Goal: Information Seeking & Learning: Learn about a topic

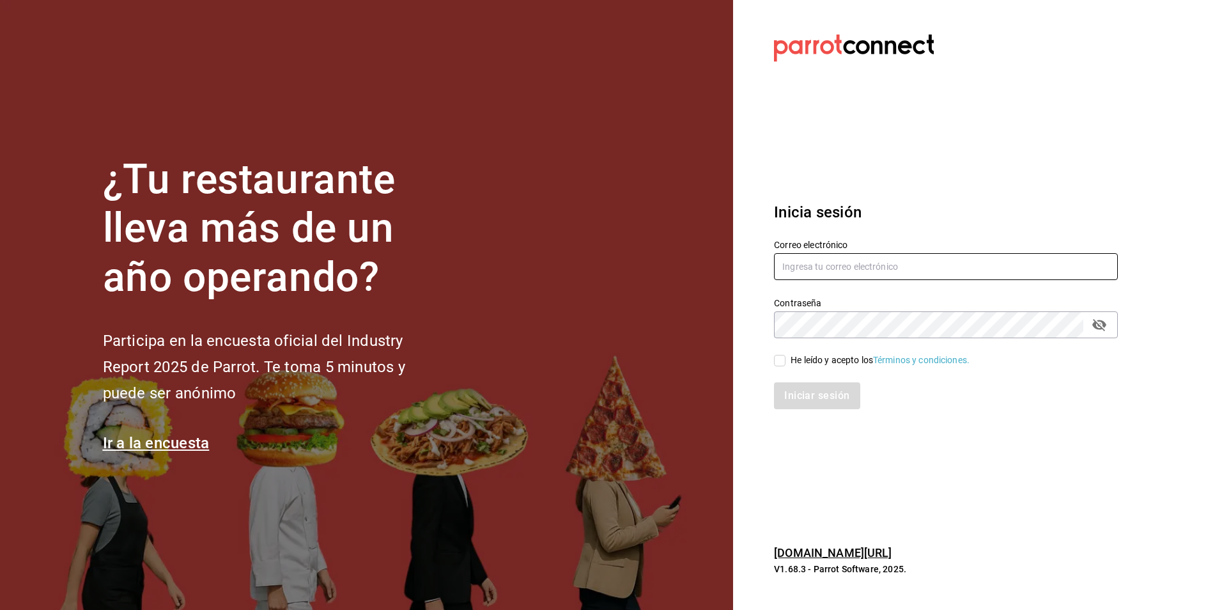
type input "[PERSON_NAME][EMAIL_ADDRESS][DOMAIN_NAME]"
click at [777, 358] on input "He leído y acepto los Términos y condiciones." at bounding box center [780, 361] width 12 height 12
checkbox input "true"
click at [815, 395] on button "Iniciar sesión" at bounding box center [817, 395] width 87 height 27
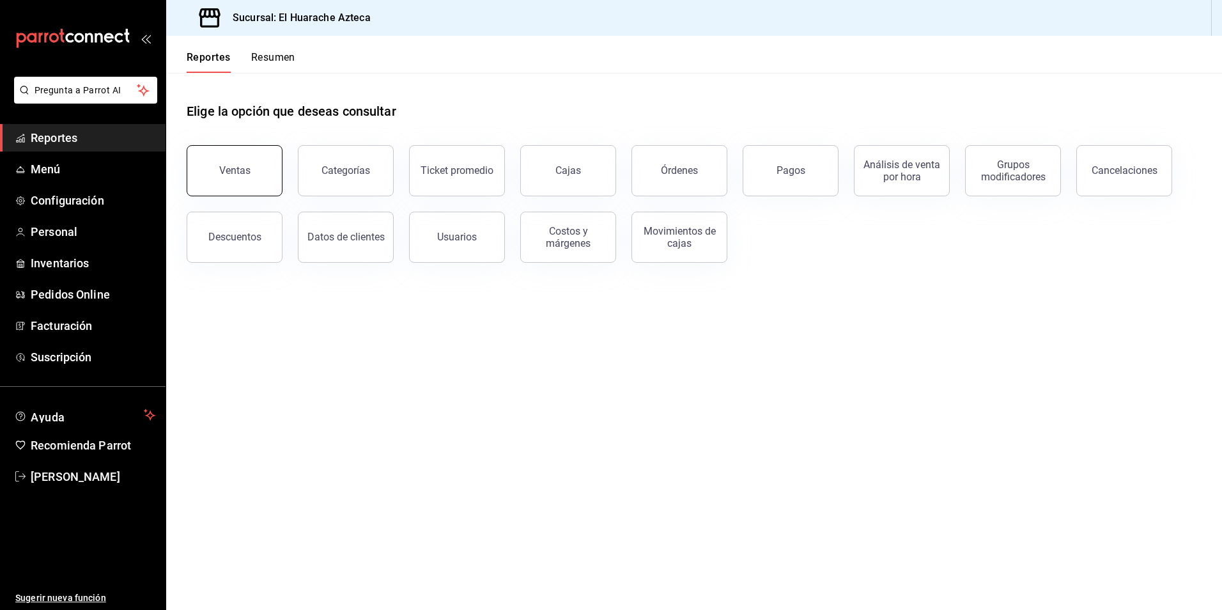
click at [217, 176] on button "Ventas" at bounding box center [235, 170] width 96 height 51
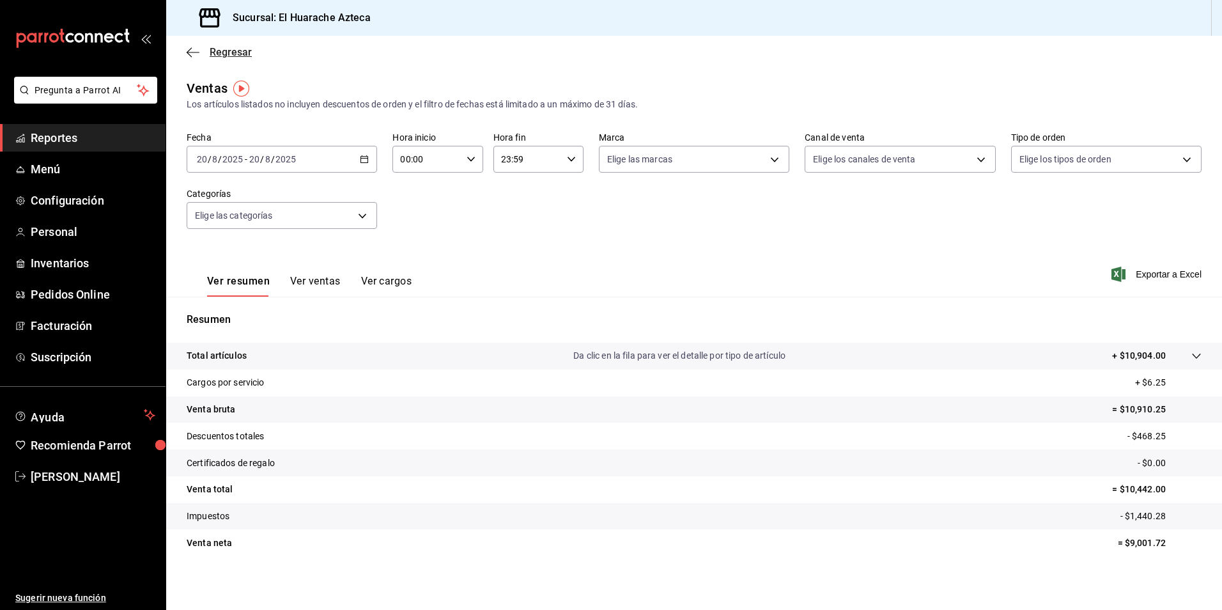
click at [195, 47] on icon "button" at bounding box center [193, 53] width 13 height 12
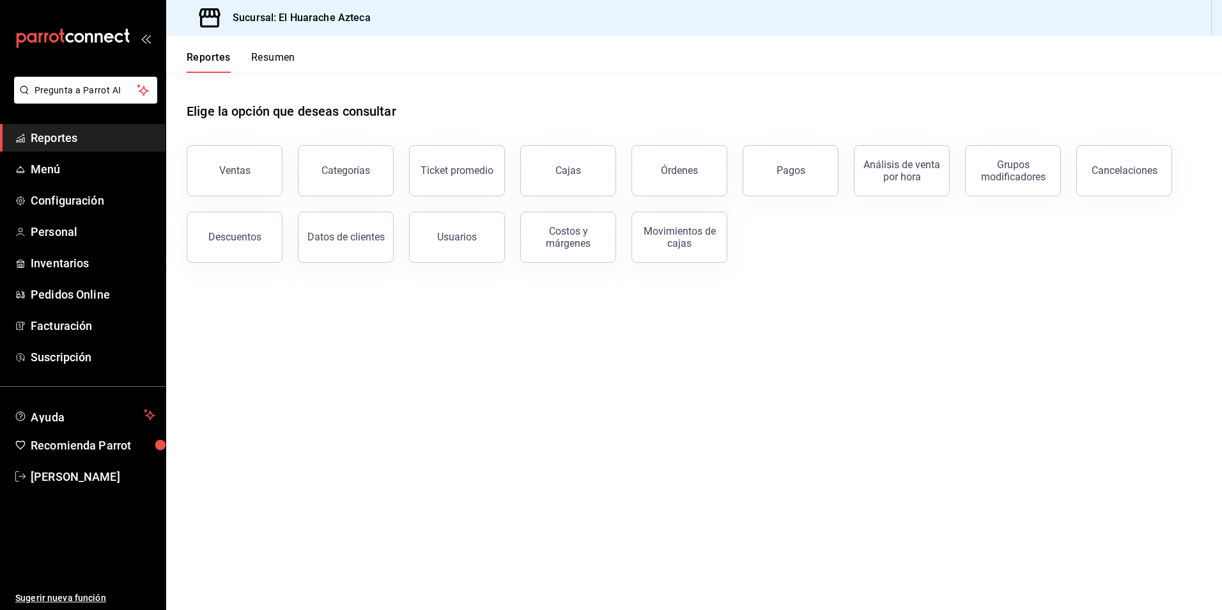
click at [678, 177] on button "Órdenes" at bounding box center [680, 170] width 96 height 51
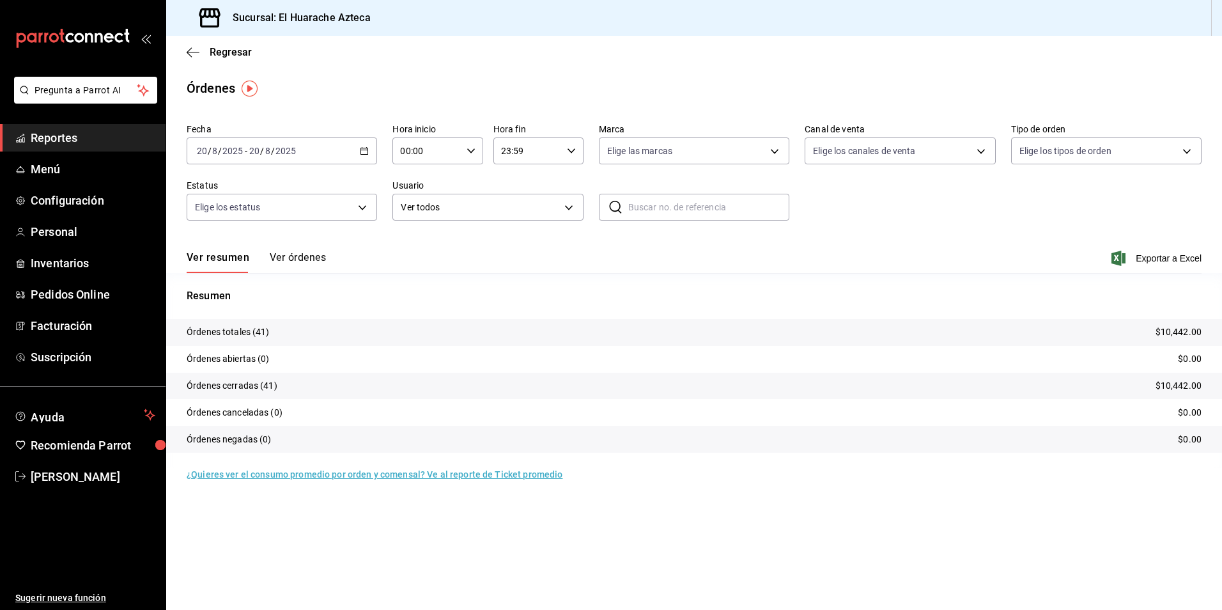
click at [296, 254] on button "Ver órdenes" at bounding box center [298, 262] width 56 height 22
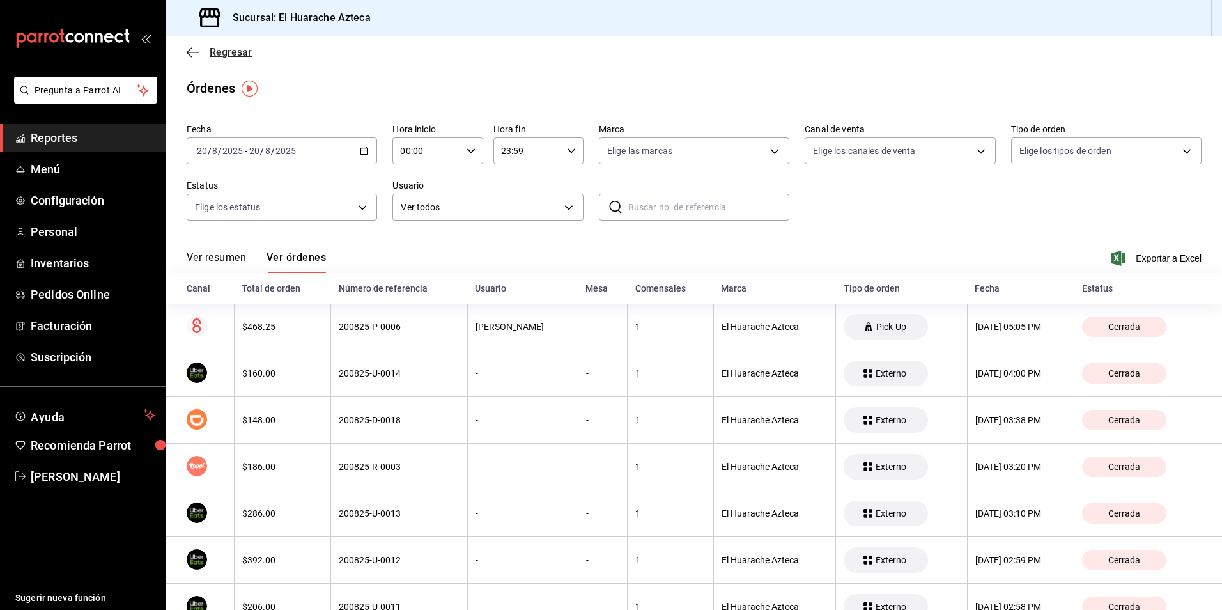
click at [197, 51] on icon "button" at bounding box center [193, 53] width 13 height 12
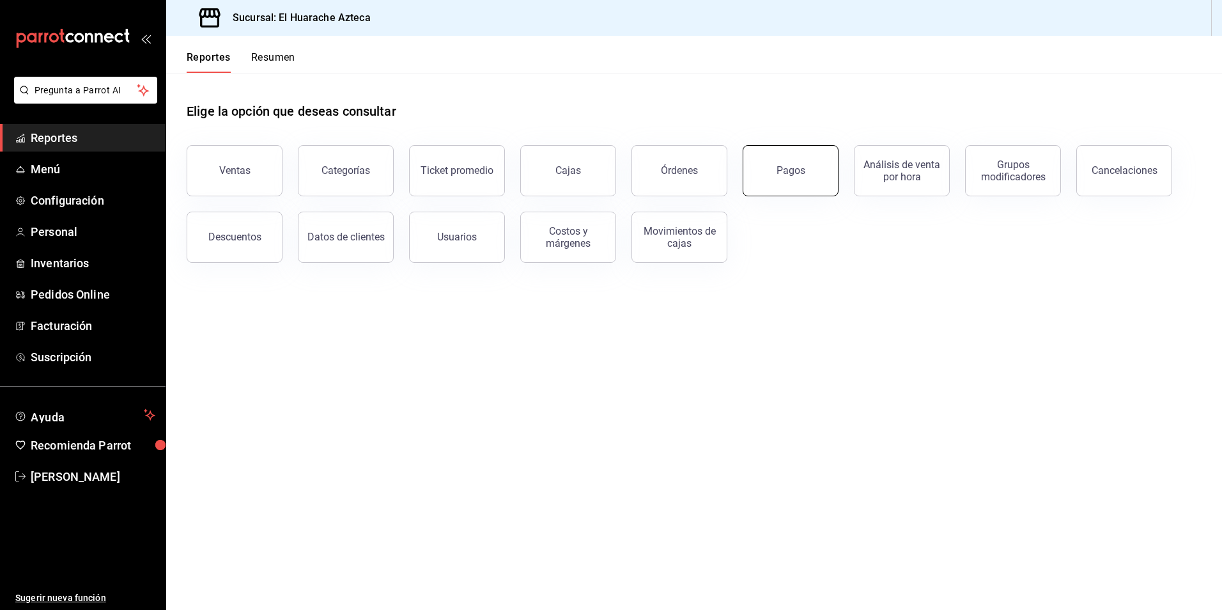
click at [797, 185] on button "Pagos" at bounding box center [791, 170] width 96 height 51
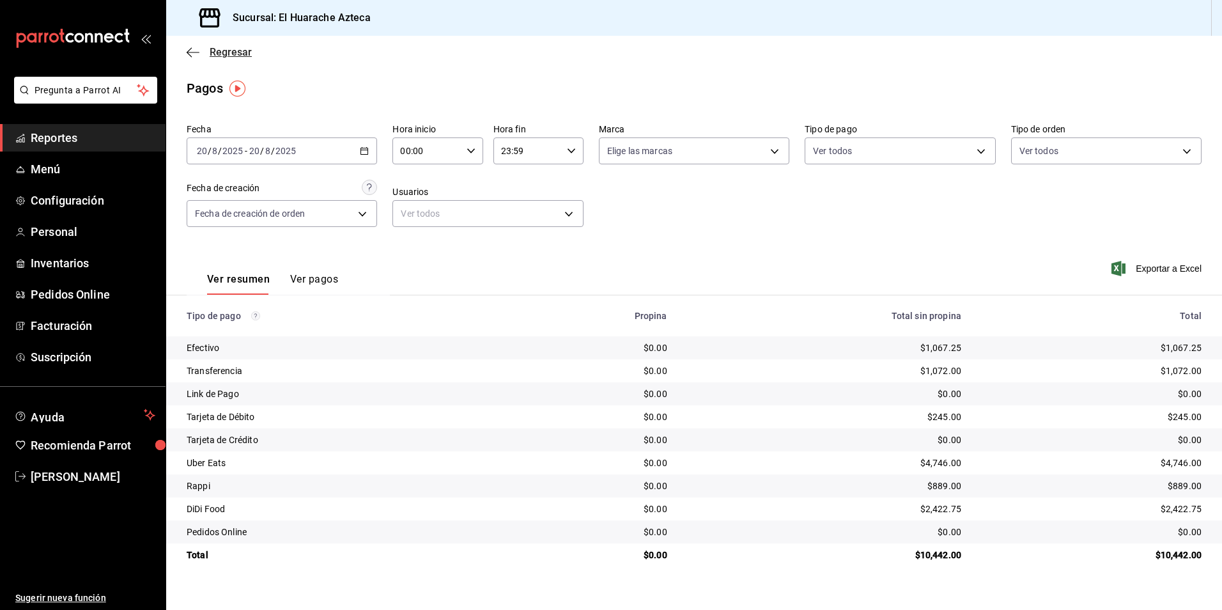
click at [193, 54] on icon "button" at bounding box center [193, 53] width 13 height 12
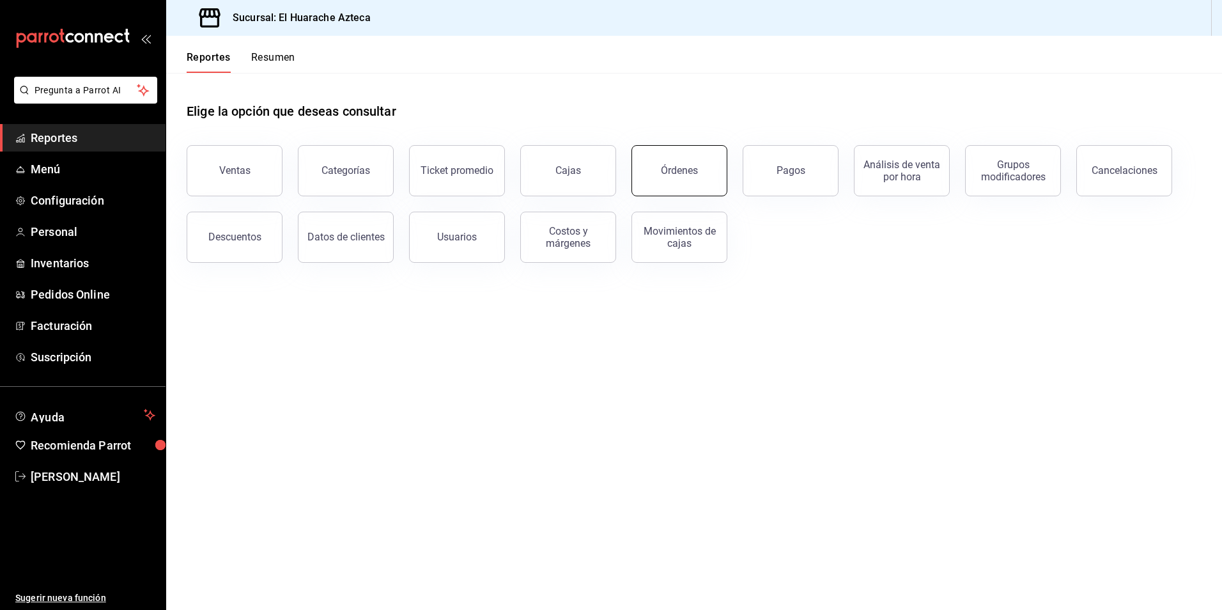
click at [690, 173] on div "Órdenes" at bounding box center [679, 170] width 37 height 12
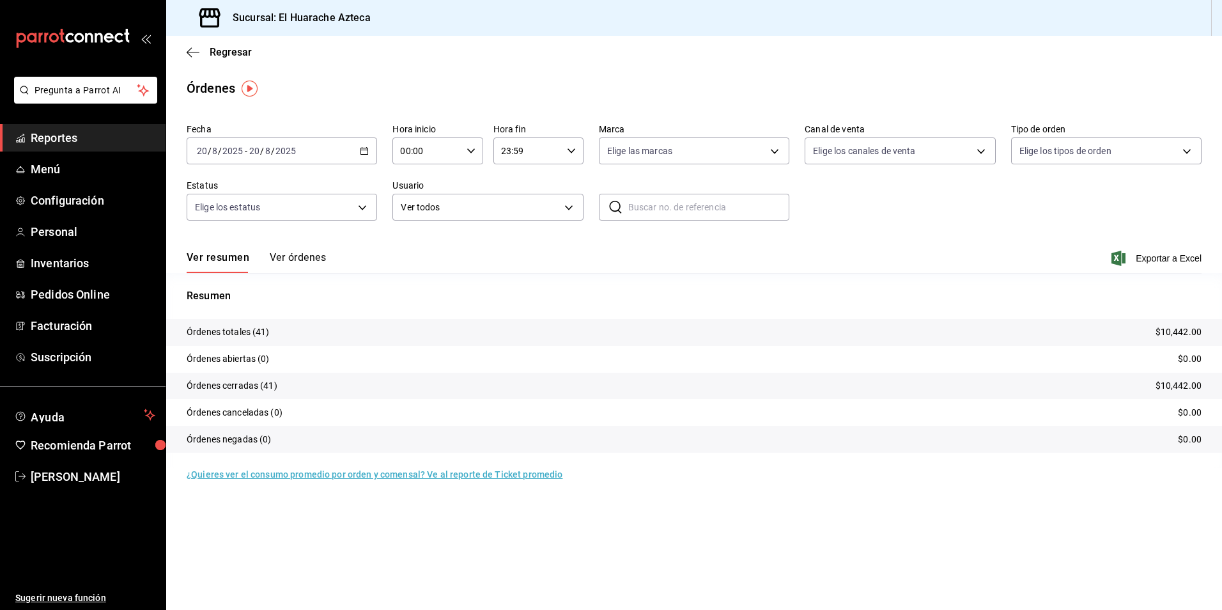
click at [296, 256] on button "Ver órdenes" at bounding box center [298, 262] width 56 height 22
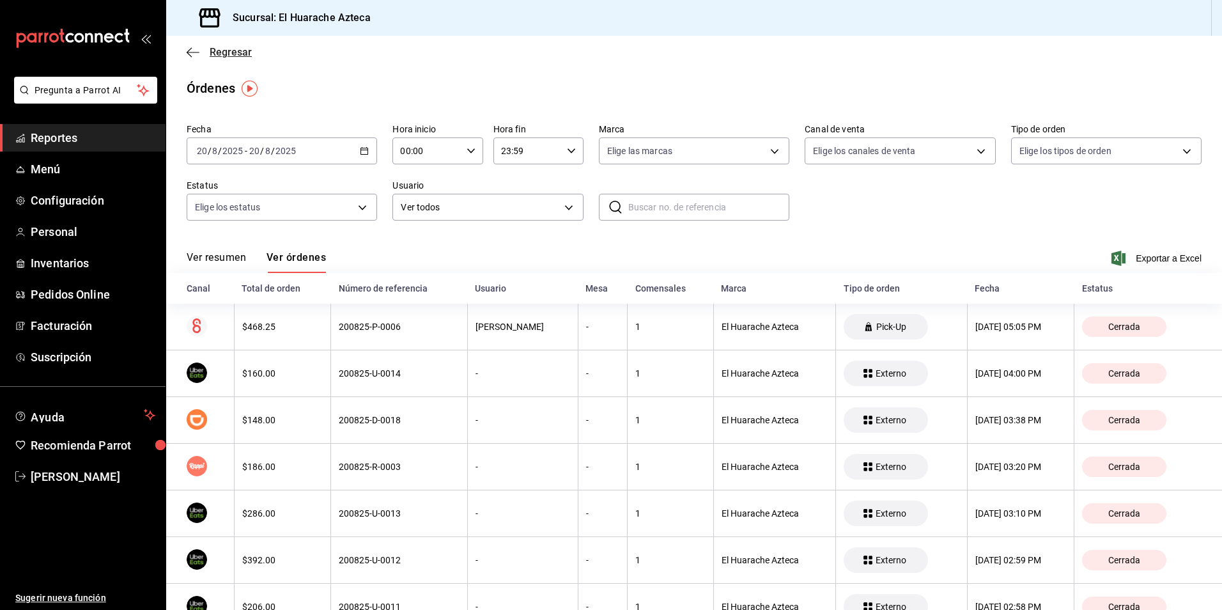
click at [199, 54] on icon "button" at bounding box center [193, 53] width 13 height 12
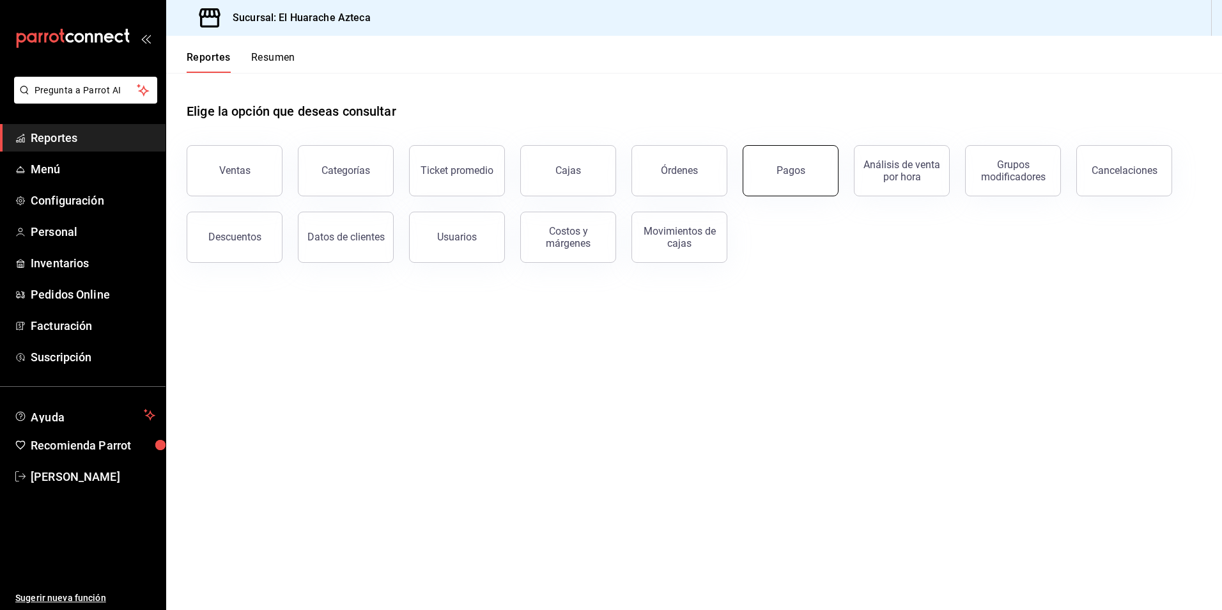
click at [794, 192] on button "Pagos" at bounding box center [791, 170] width 96 height 51
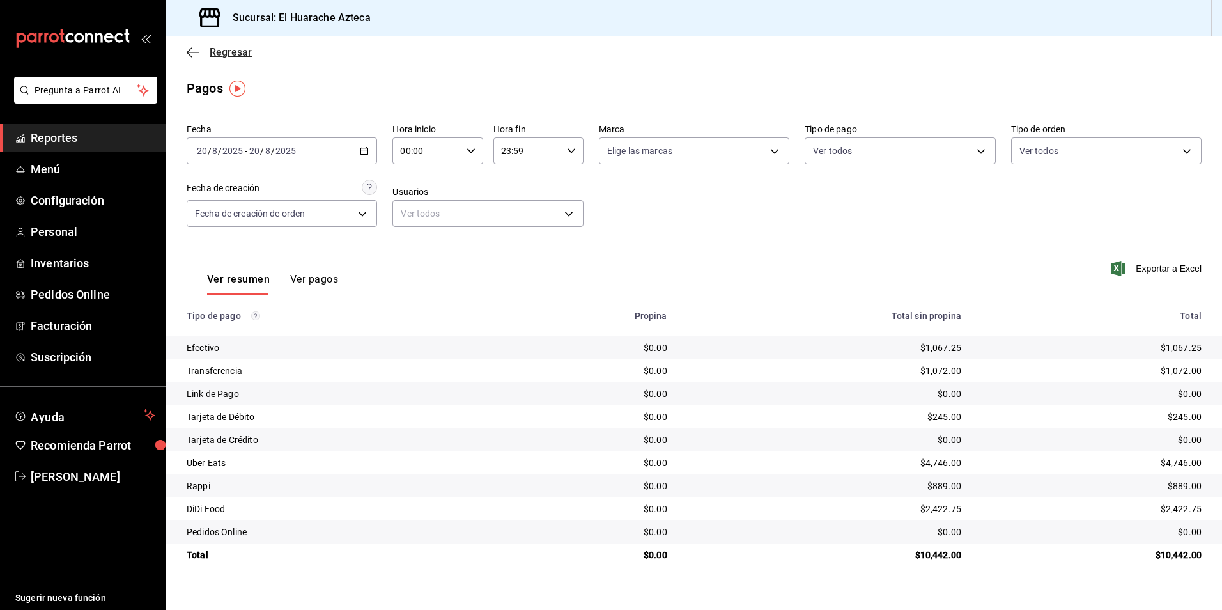
click at [189, 51] on icon "button" at bounding box center [193, 53] width 13 height 12
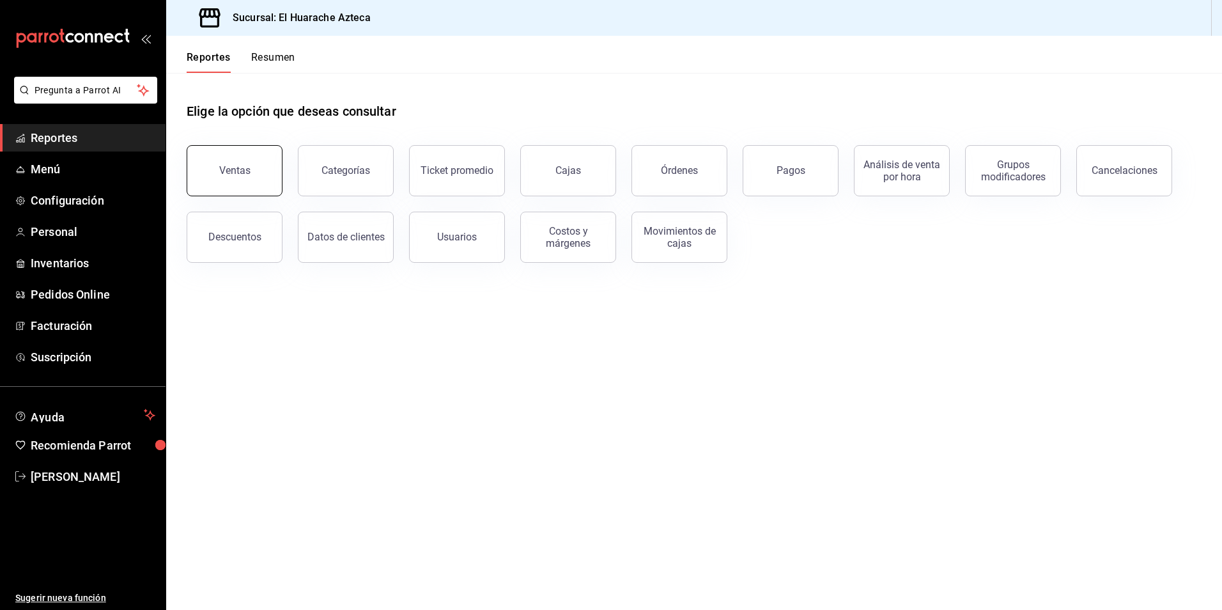
click at [231, 178] on button "Ventas" at bounding box center [235, 170] width 96 height 51
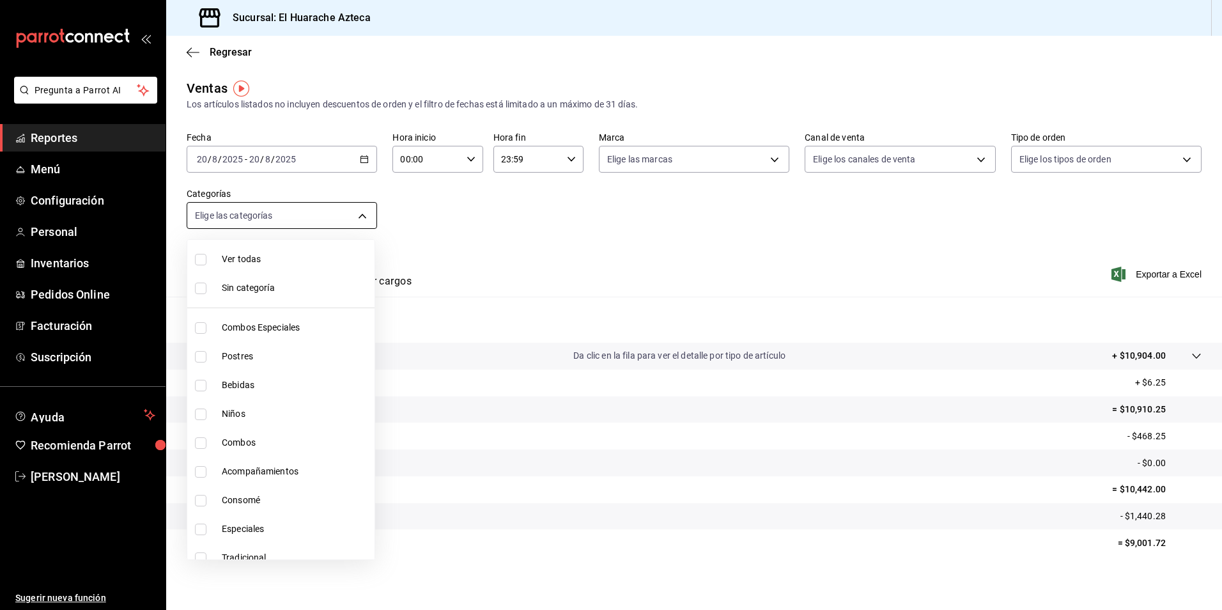
click at [359, 210] on body "Pregunta a Parrot AI Reportes Menú Configuración Personal Inventarios Pedidos O…" at bounding box center [611, 305] width 1222 height 610
click at [286, 328] on span "Combos Especiales" at bounding box center [296, 327] width 148 height 13
type input "2c353759-2c9e-4a11-8b13-ec92f7df1887"
checkbox input "true"
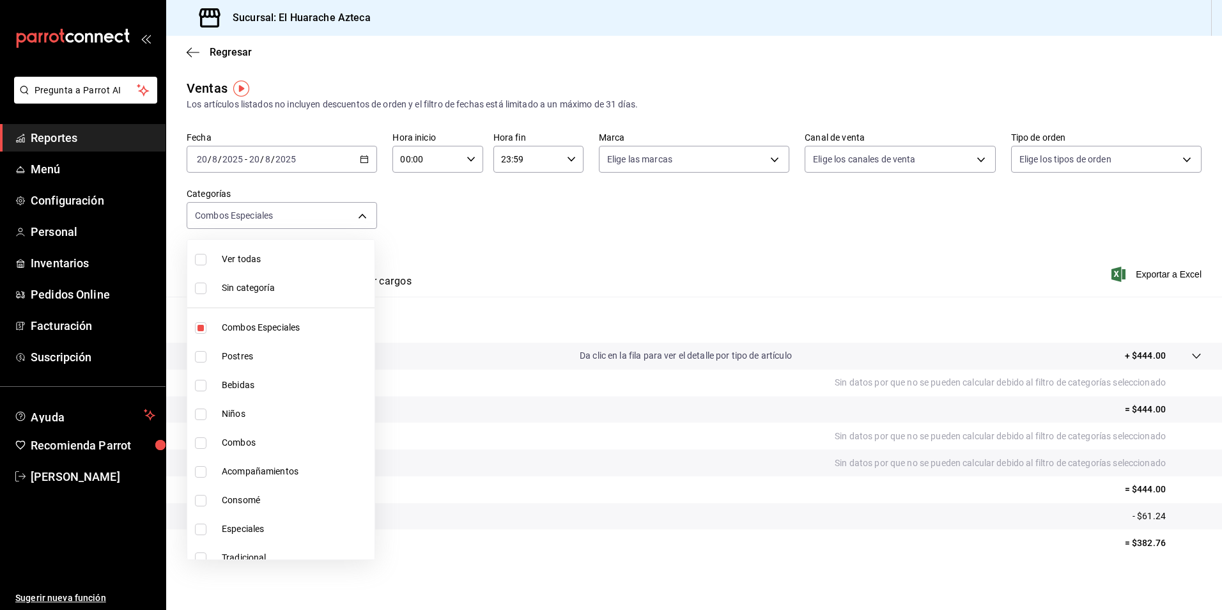
click at [228, 441] on span "Combos" at bounding box center [296, 442] width 148 height 13
type input "2c353759-2c9e-4a11-8b13-ec92f7df1887,801fb927-b16a-41c9-9a7c-271afa856fa8"
checkbox input "true"
click at [229, 472] on span "Acompañamientos" at bounding box center [296, 471] width 148 height 13
type input "2c353759-2c9e-4a11-8b13-ec92f7df1887,801fb927-b16a-41c9-9a7c-271afa856fa8,2d28a…"
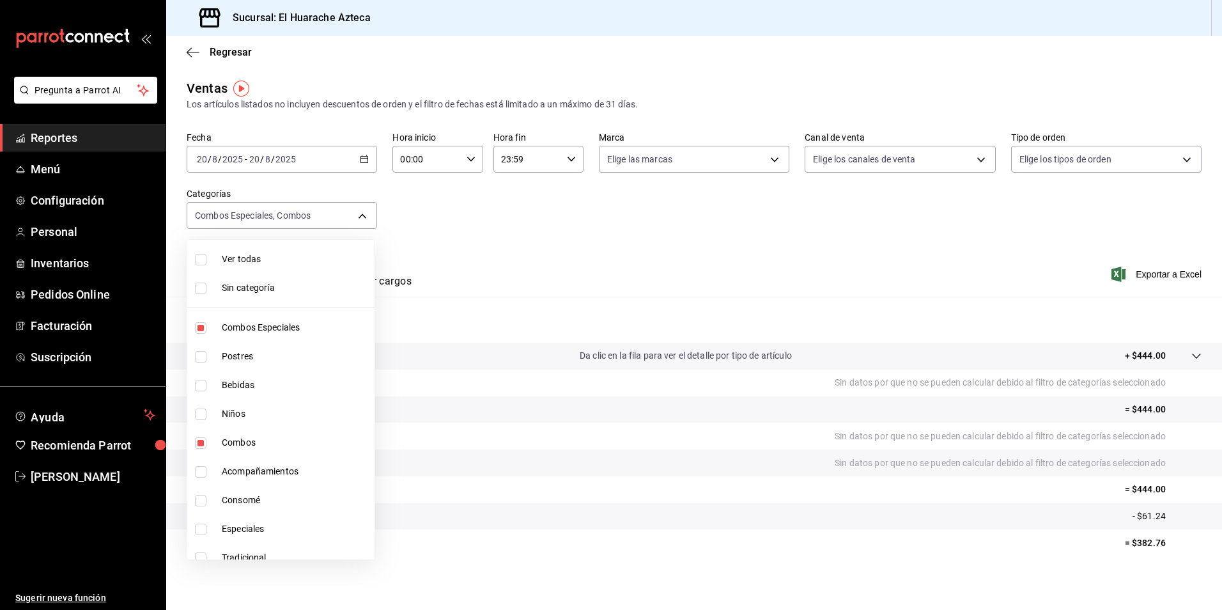
checkbox input "true"
click at [224, 527] on span "Especiales" at bounding box center [296, 528] width 148 height 13
type input "2c353759-2c9e-4a11-8b13-ec92f7df1887,801fb927-b16a-41c9-9a7c-271afa856fa8,2d28a…"
checkbox input "true"
click at [232, 556] on span "Tradicional" at bounding box center [296, 557] width 148 height 13
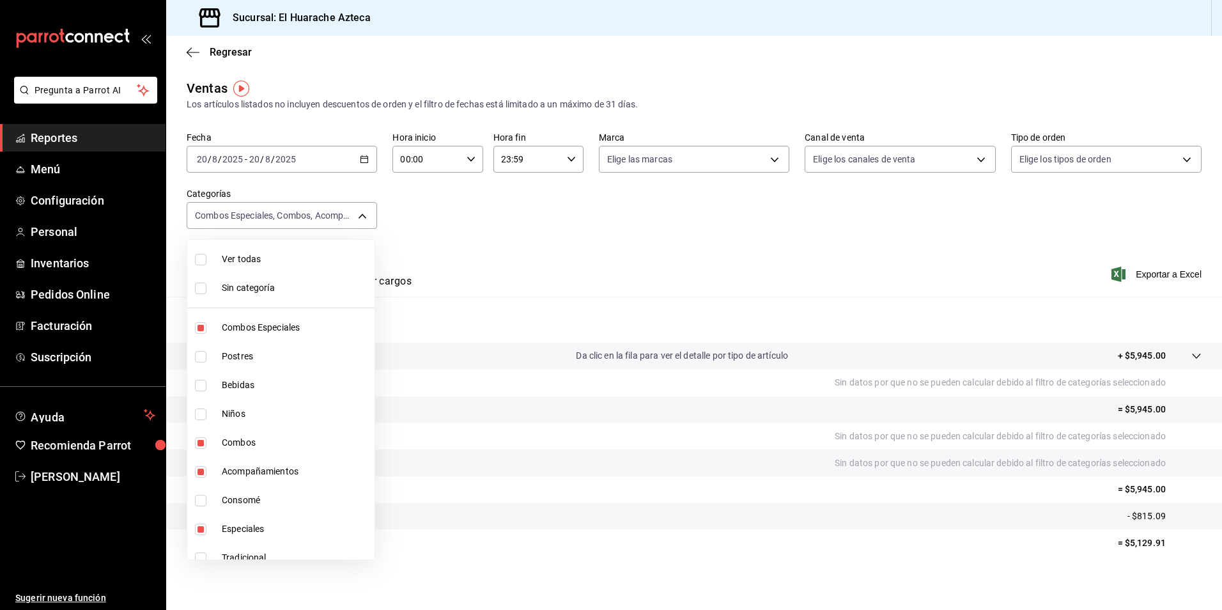
type input "2c353759-2c9e-4a11-8b13-ec92f7df1887,801fb927-b16a-41c9-9a7c-271afa856fa8,2d28a…"
checkbox input "true"
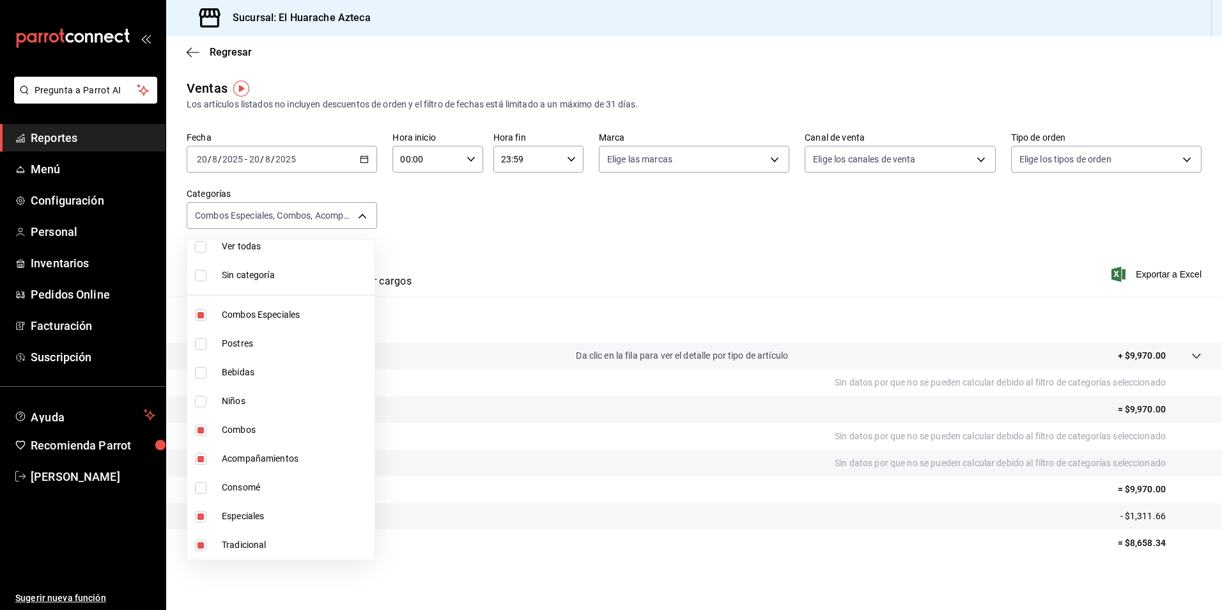
click at [237, 545] on span "Tradicional" at bounding box center [296, 544] width 148 height 13
type input "2c353759-2c9e-4a11-8b13-ec92f7df1887,801fb927-b16a-41c9-9a7c-271afa856fa8,2d28a…"
checkbox input "false"
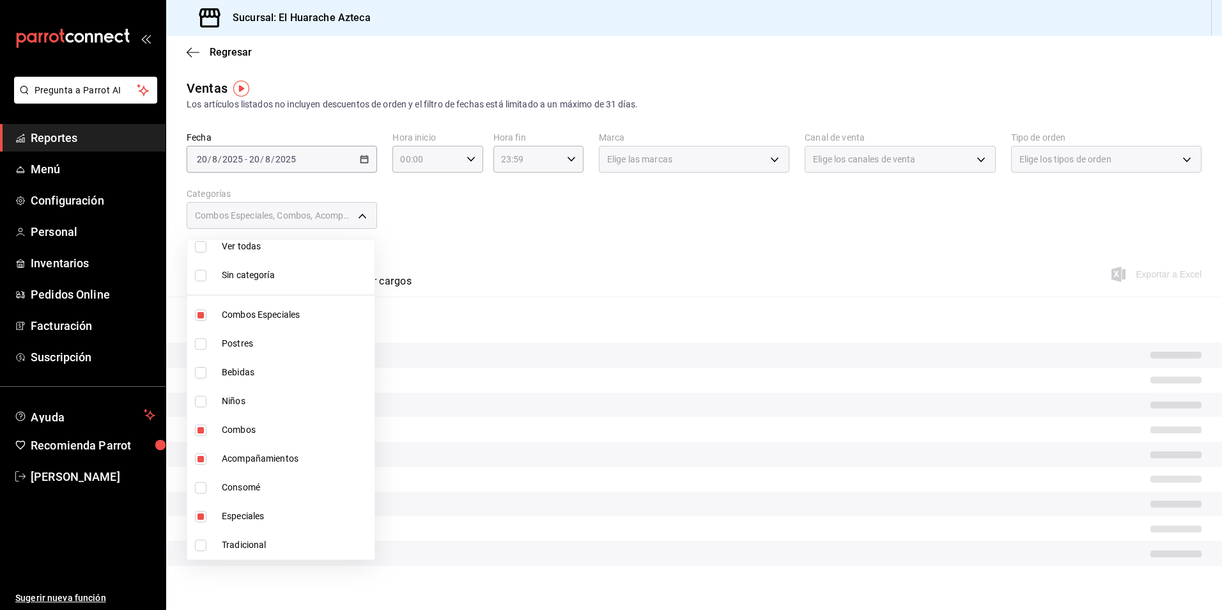
click at [230, 518] on span "Especiales" at bounding box center [296, 516] width 148 height 13
type input "2c353759-2c9e-4a11-8b13-ec92f7df1887,801fb927-b16a-41c9-9a7c-271afa856fa8,2d28a…"
checkbox input "false"
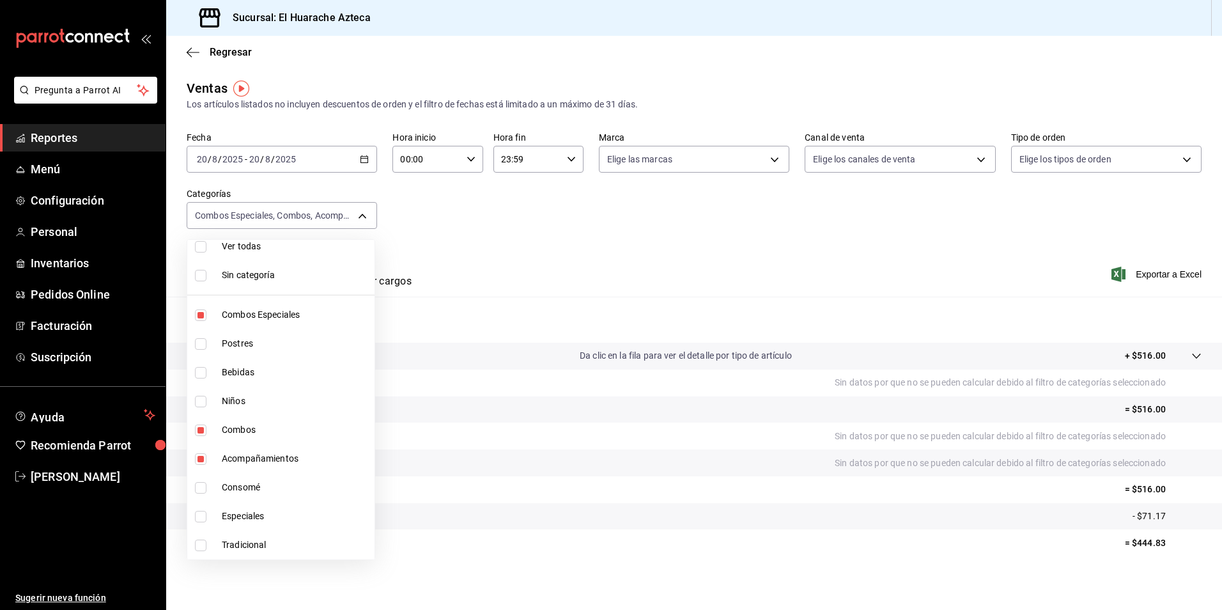
click at [234, 453] on span "Acompañamientos" at bounding box center [296, 458] width 148 height 13
type input "2c353759-2c9e-4a11-8b13-ec92f7df1887,801fb927-b16a-41c9-9a7c-271afa856fa8"
checkbox input "false"
click at [241, 430] on span "Combos" at bounding box center [296, 429] width 148 height 13
type input "2c353759-2c9e-4a11-8b13-ec92f7df1887"
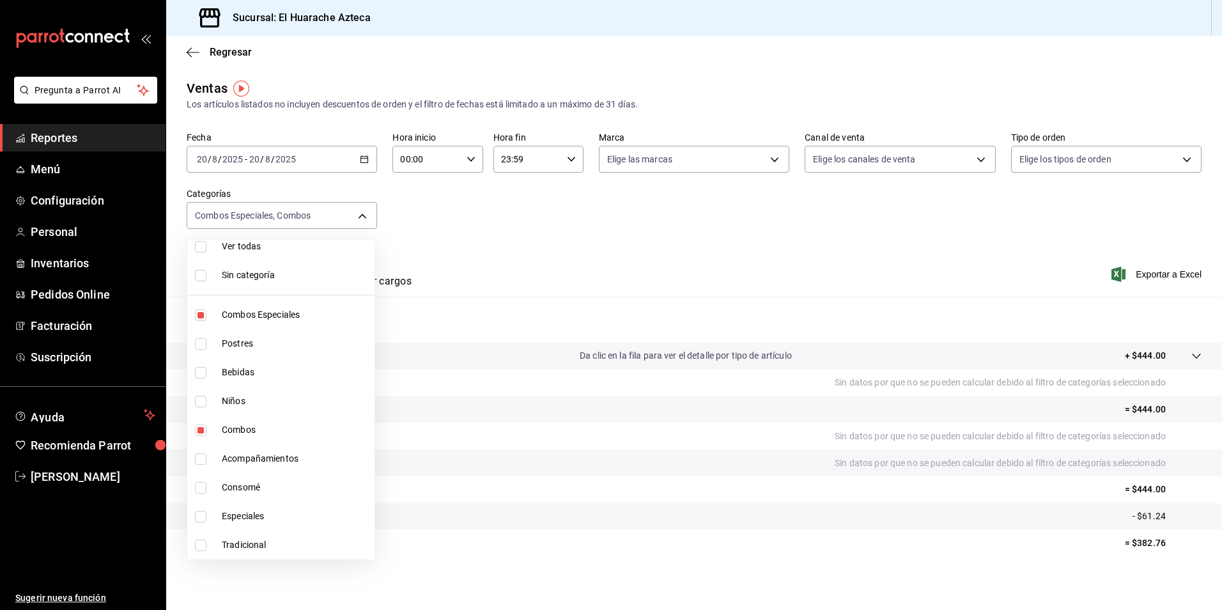
checkbox input "false"
click at [247, 319] on span "Combos Especiales" at bounding box center [296, 314] width 148 height 13
checkbox input "false"
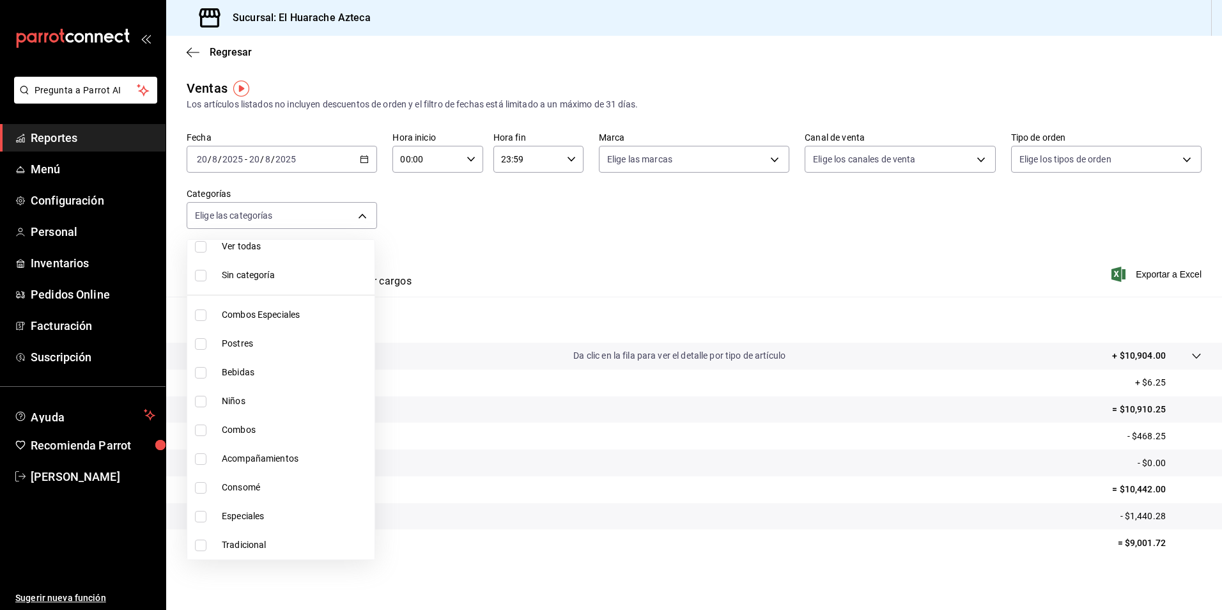
click at [227, 343] on span "Postres" at bounding box center [296, 343] width 148 height 13
type input "c007e3ad-3013-4e56-a94d-c02e68cae99b"
checkbox input "true"
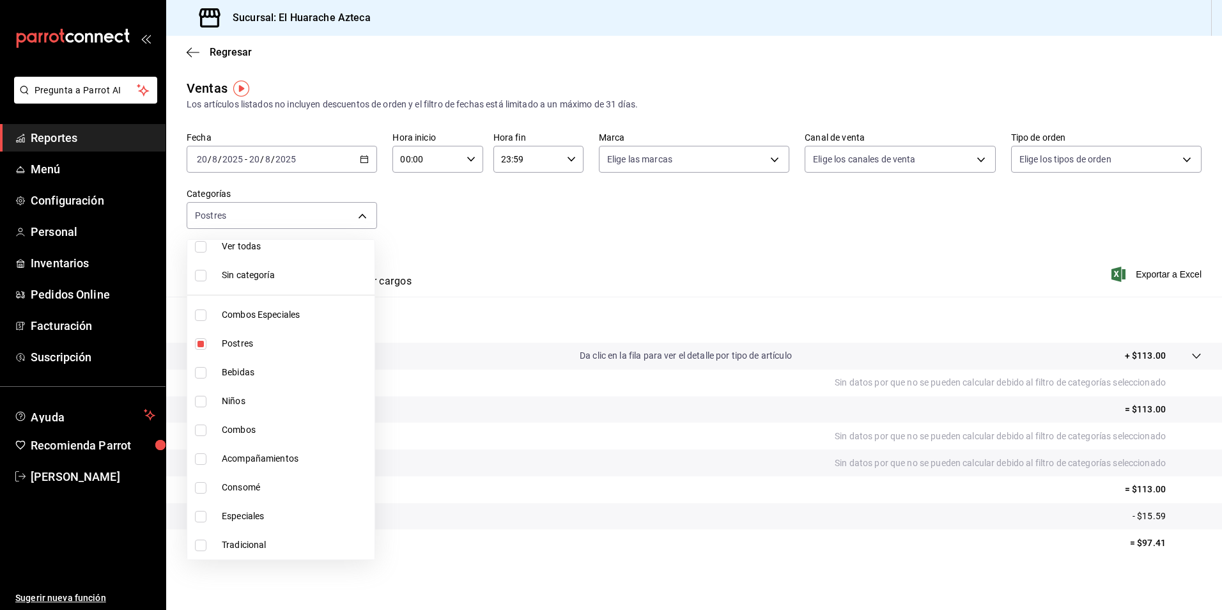
click at [237, 345] on span "Postres" at bounding box center [296, 343] width 148 height 13
checkbox input "false"
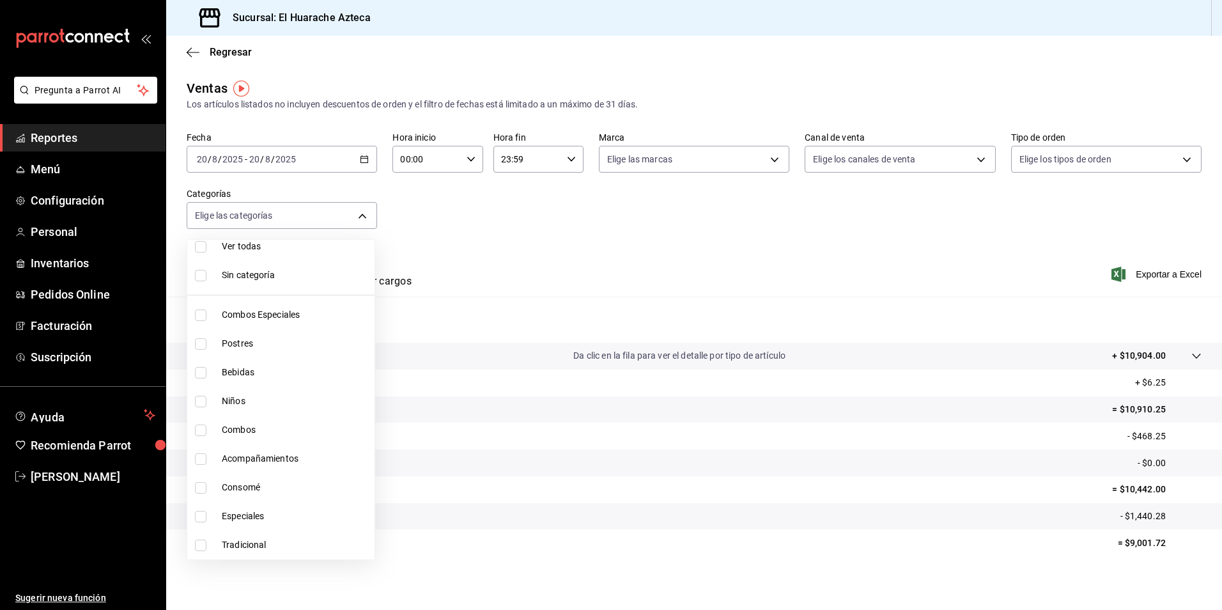
click at [224, 378] on span "Bebidas" at bounding box center [296, 372] width 148 height 13
type input "f30dce80-1504-46fe-9bff-e61b227a5927"
checkbox input "true"
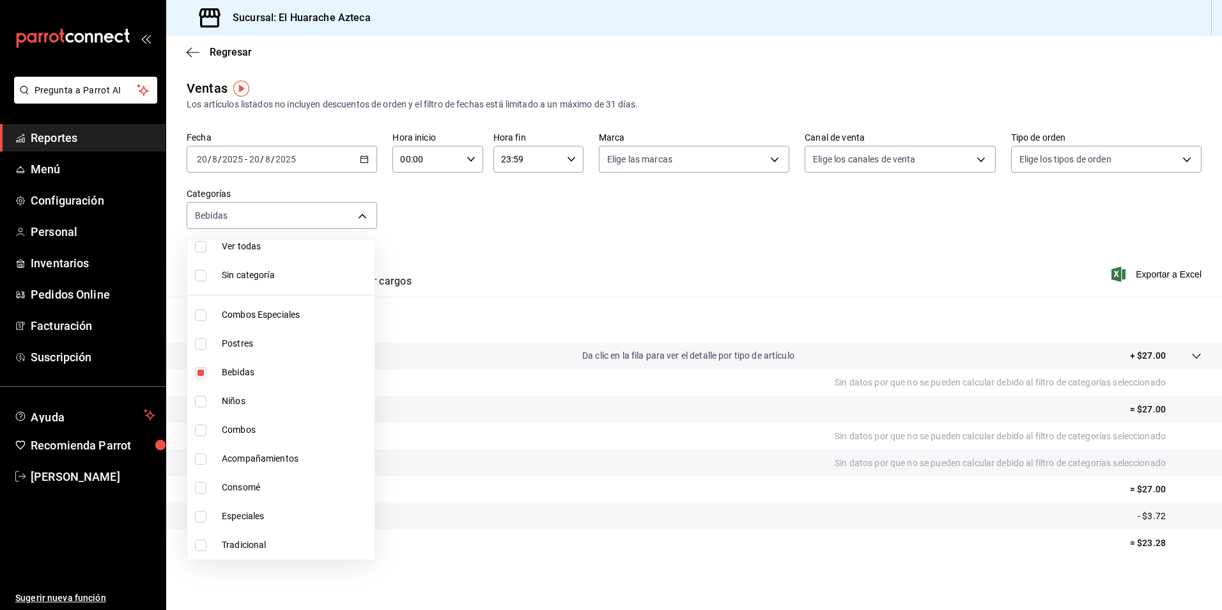
click at [561, 279] on div at bounding box center [611, 305] width 1222 height 610
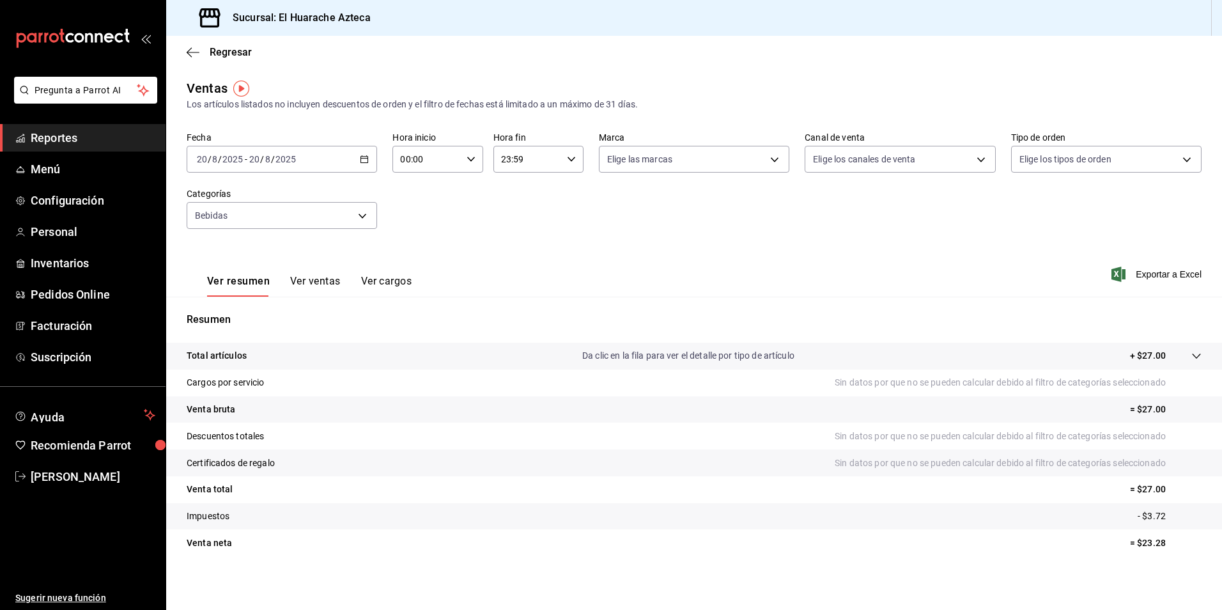
click at [304, 278] on button "Ver ventas" at bounding box center [315, 286] width 51 height 22
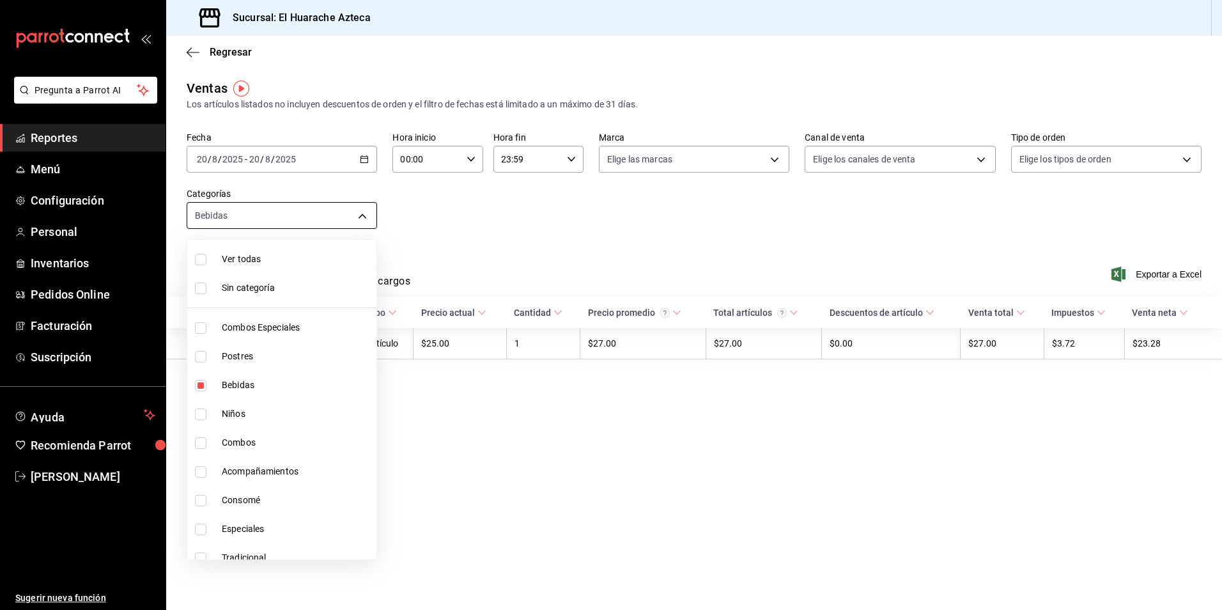
click at [366, 212] on body "Pregunta a Parrot AI Reportes Menú Configuración Personal Inventarios Pedidos O…" at bounding box center [611, 305] width 1222 height 610
click at [230, 386] on span "Bebidas" at bounding box center [297, 384] width 150 height 13
checkbox input "false"
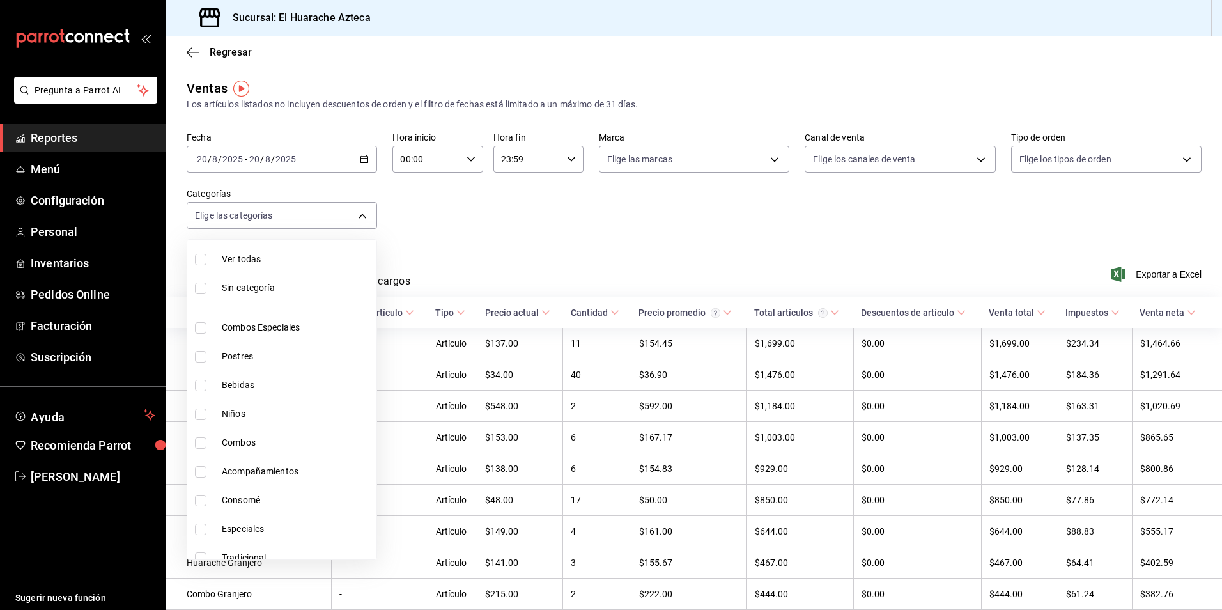
click at [196, 412] on input "checkbox" at bounding box center [201, 415] width 12 height 12
checkbox input "true"
type input "28e60cb7-9a33-402d-bbe1-a64a9172dbc2"
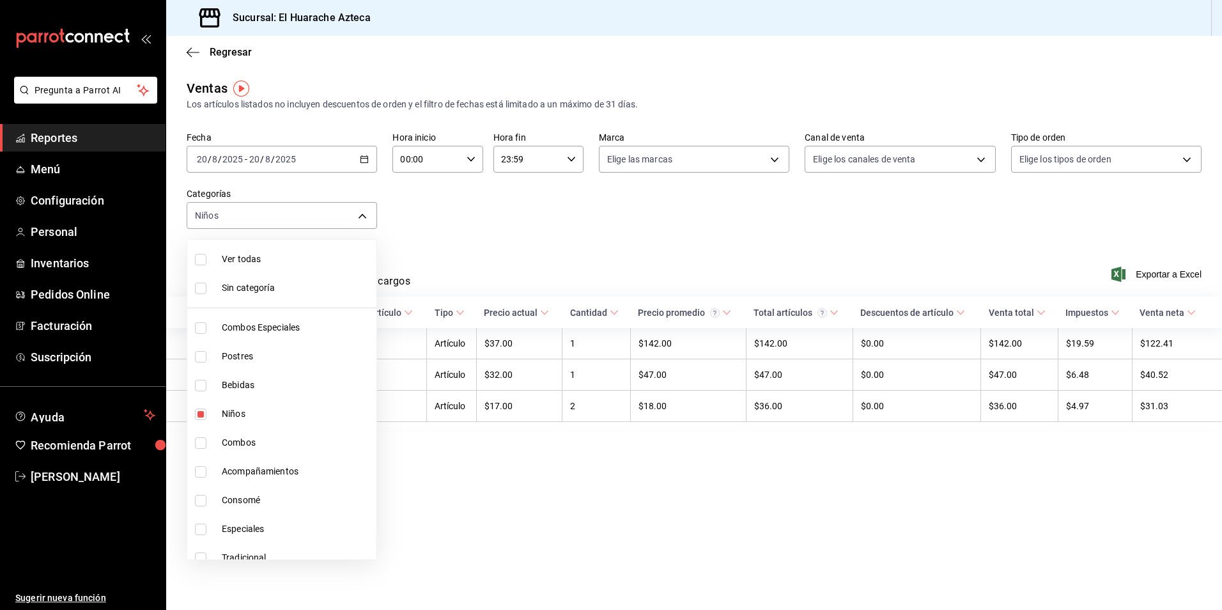
click at [526, 210] on div at bounding box center [611, 305] width 1222 height 610
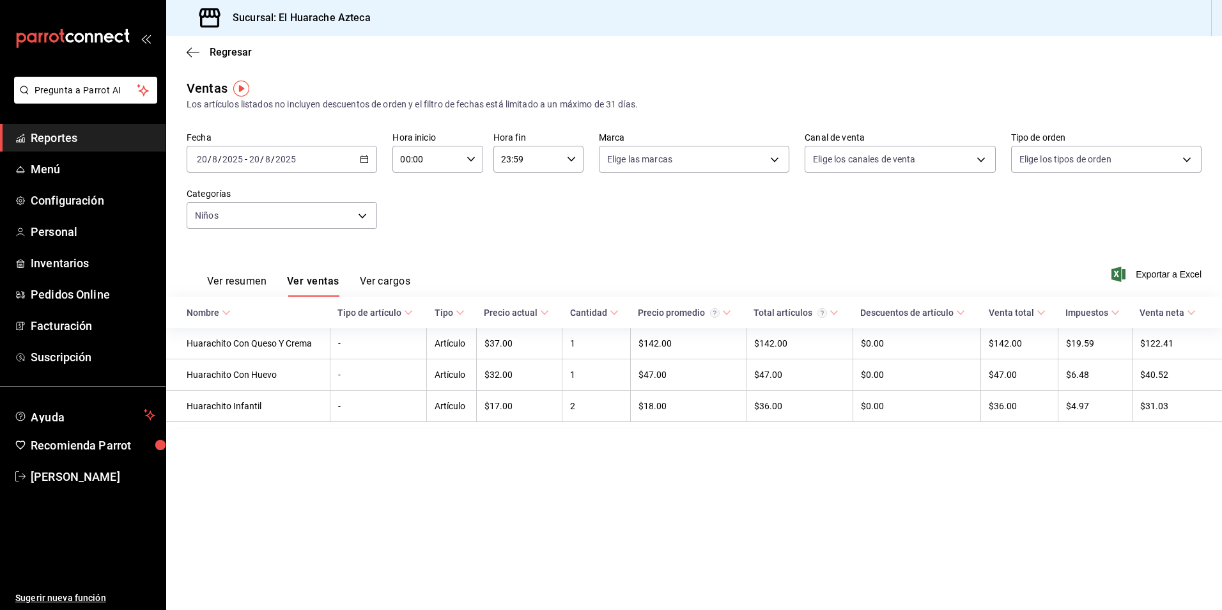
click at [228, 282] on button "Ver resumen" at bounding box center [236, 286] width 59 height 22
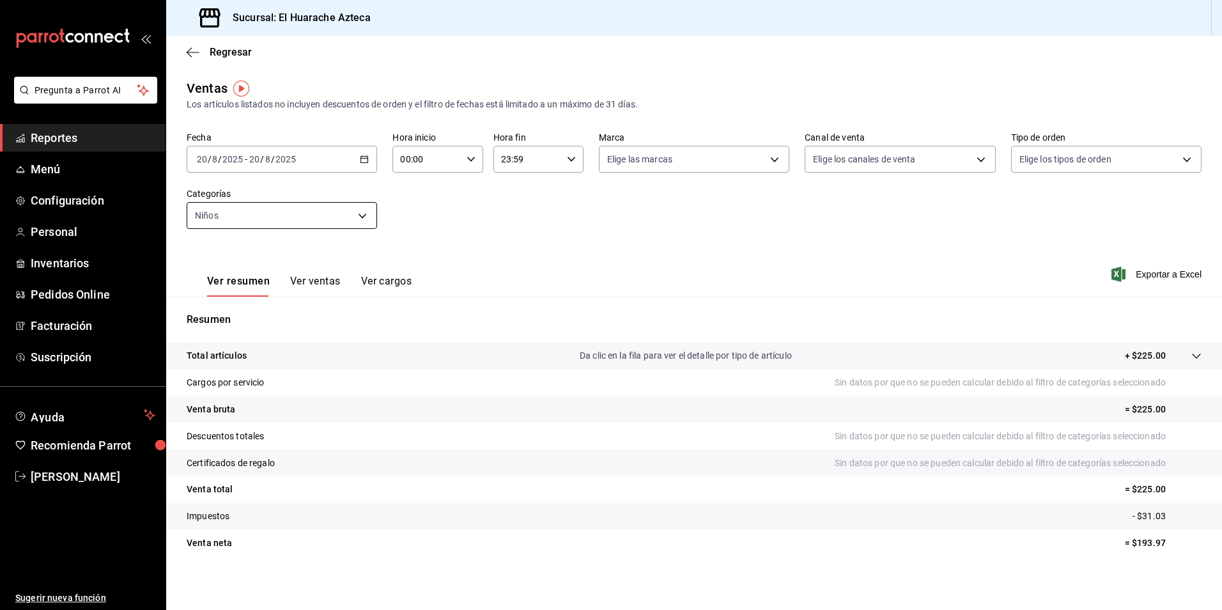
click at [357, 217] on body "Pregunta a Parrot AI Reportes Menú Configuración Personal Inventarios Pedidos O…" at bounding box center [611, 305] width 1222 height 610
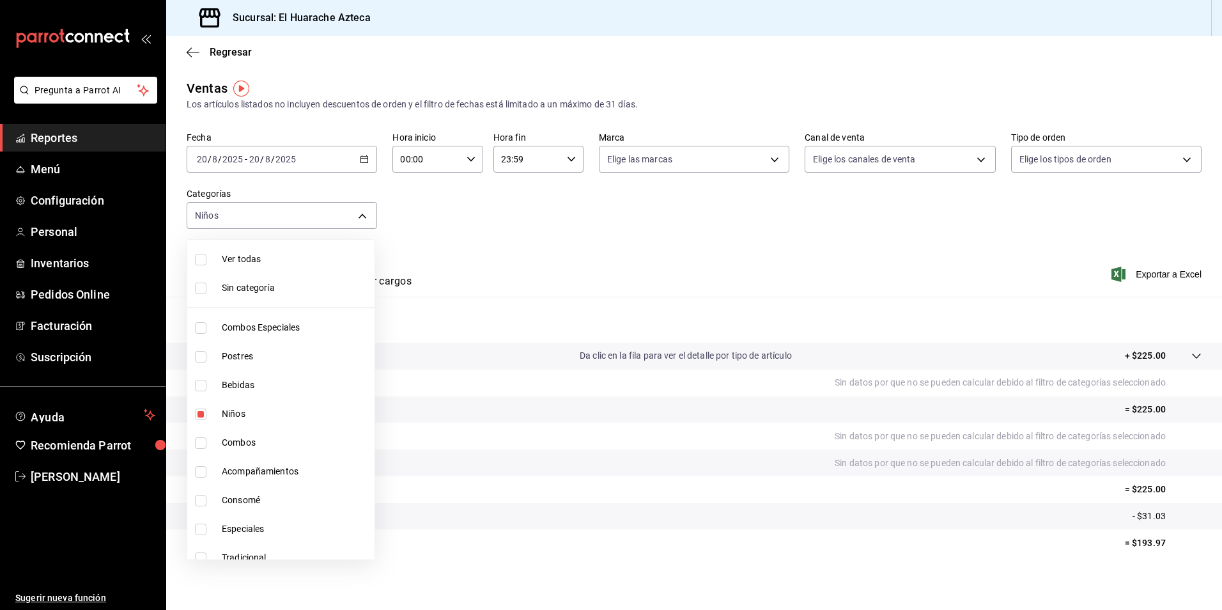
click at [228, 407] on span "Niños" at bounding box center [296, 413] width 148 height 13
checkbox input "false"
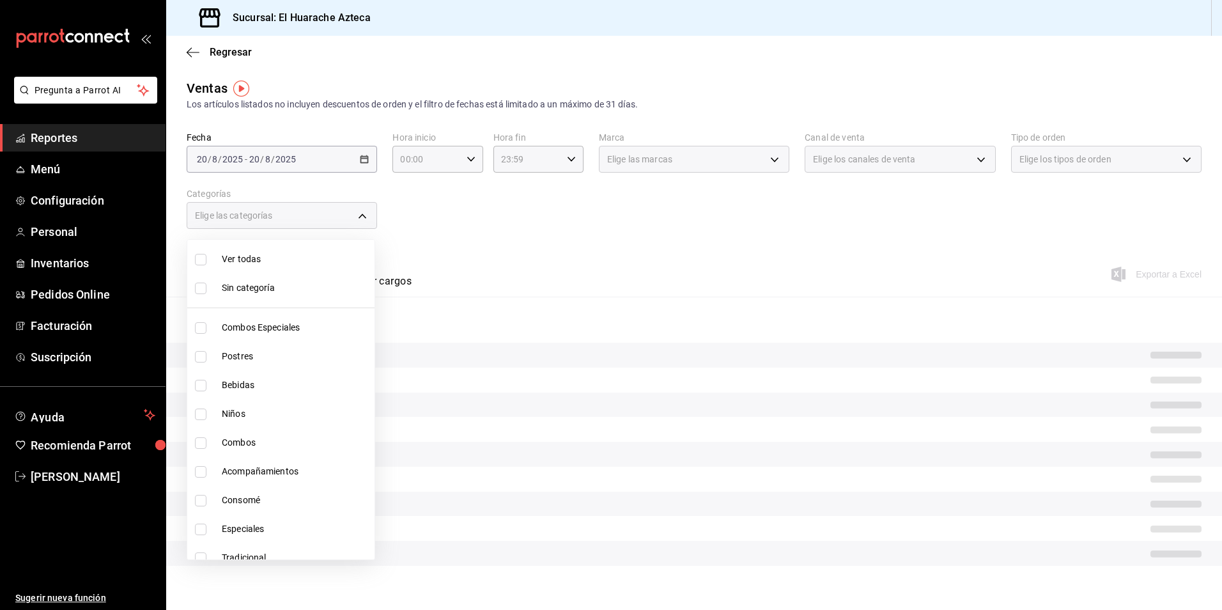
click at [200, 502] on input "checkbox" at bounding box center [201, 501] width 12 height 12
checkbox input "true"
type input "53f55ae2-6285-460e-a8e1-99190fafff65"
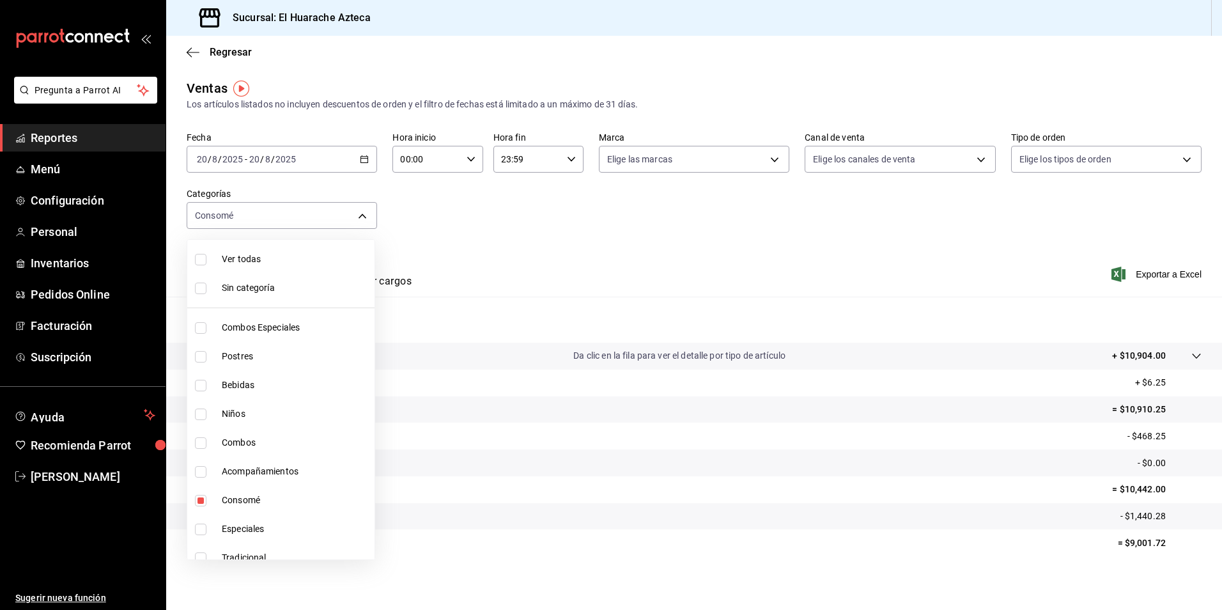
click at [531, 245] on div at bounding box center [611, 305] width 1222 height 610
click at [357, 218] on body "Pregunta a Parrot AI Reportes Menú Configuración Personal Inventarios Pedidos O…" at bounding box center [611, 305] width 1222 height 610
click at [235, 499] on span "Consomé" at bounding box center [296, 500] width 148 height 13
click at [203, 501] on input "checkbox" at bounding box center [201, 501] width 12 height 12
checkbox input "true"
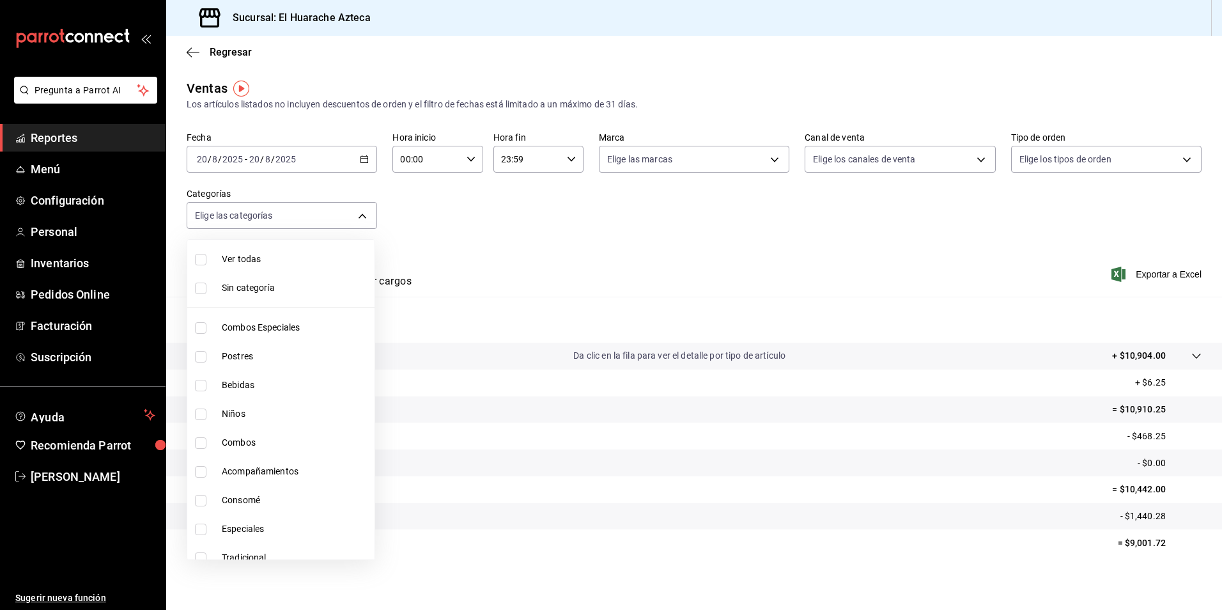
type input "53f55ae2-6285-460e-a8e1-99190fafff65"
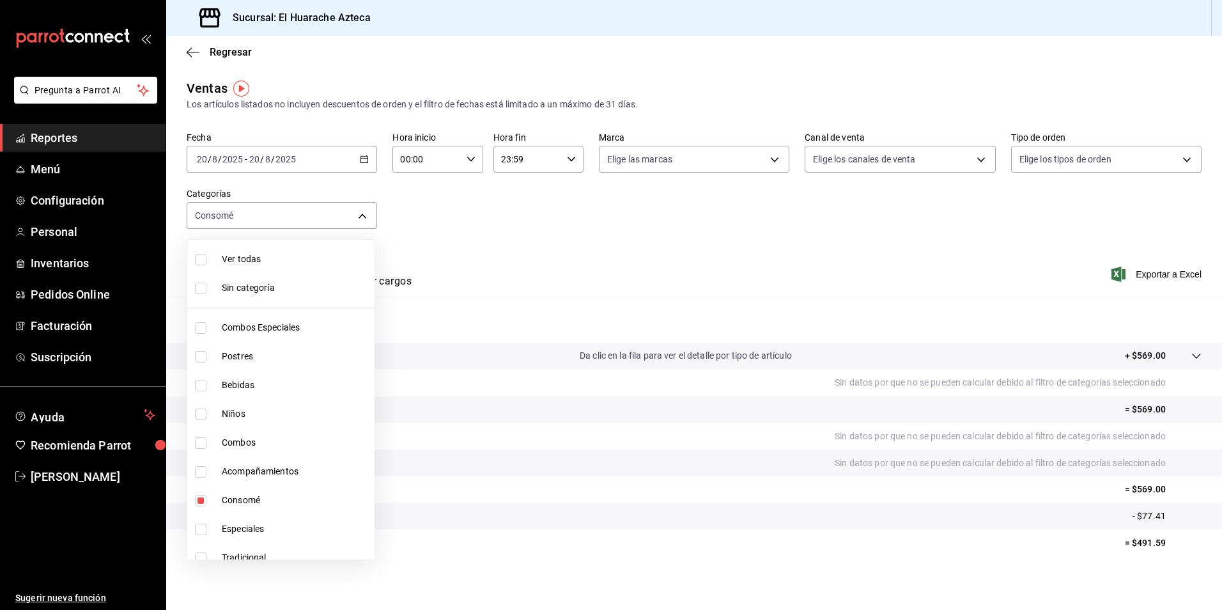
click at [677, 196] on div at bounding box center [611, 305] width 1222 height 610
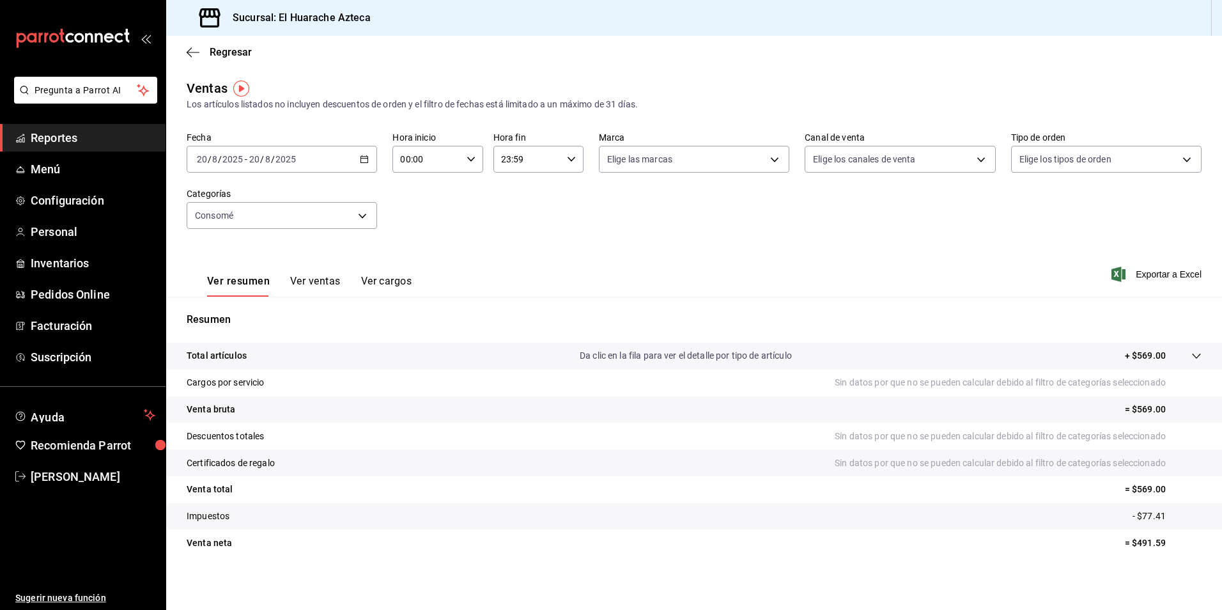
click at [310, 279] on button "Ver ventas" at bounding box center [315, 286] width 51 height 22
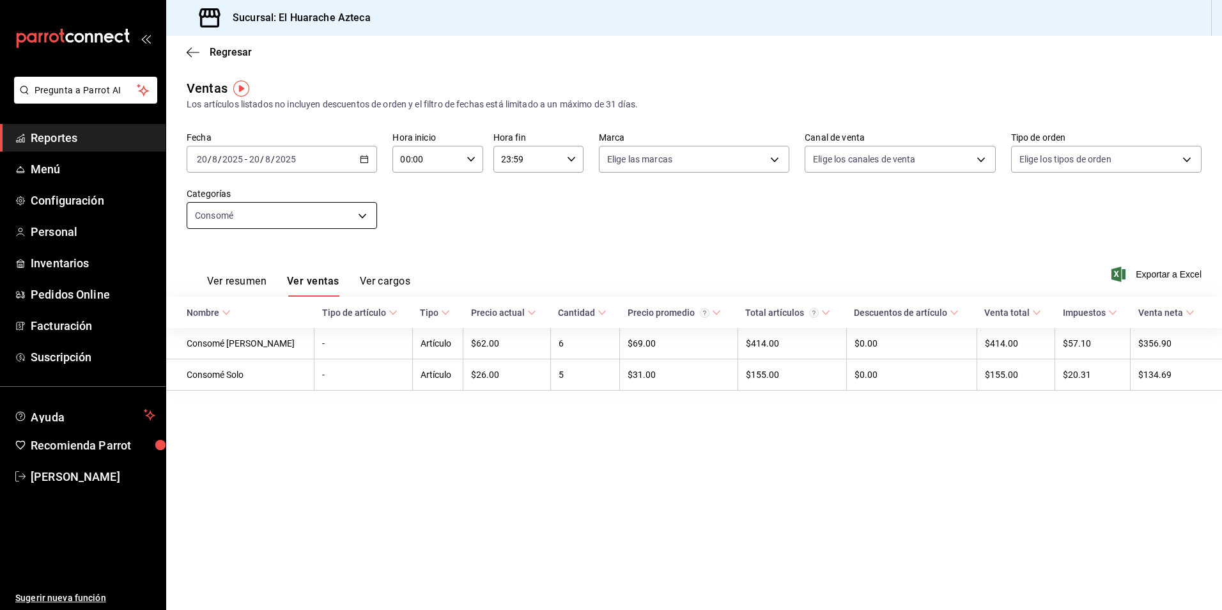
click at [365, 223] on body "Pregunta a Parrot AI Reportes Menú Configuración Personal Inventarios Pedidos O…" at bounding box center [611, 305] width 1222 height 610
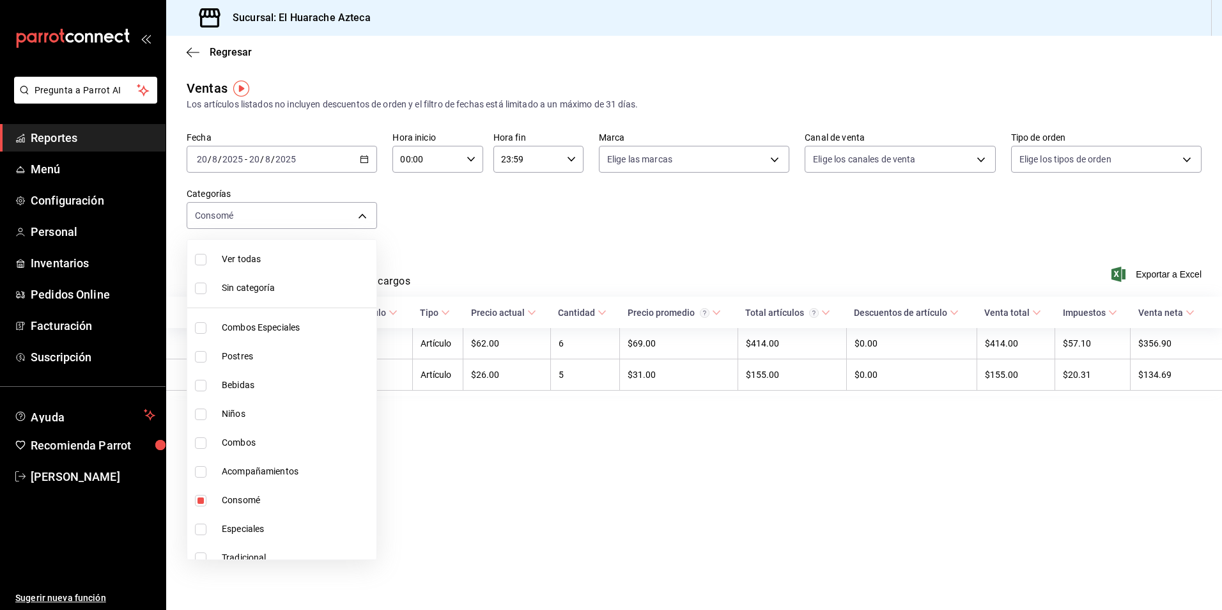
click at [234, 503] on span "Consomé" at bounding box center [297, 500] width 150 height 13
checkbox input "false"
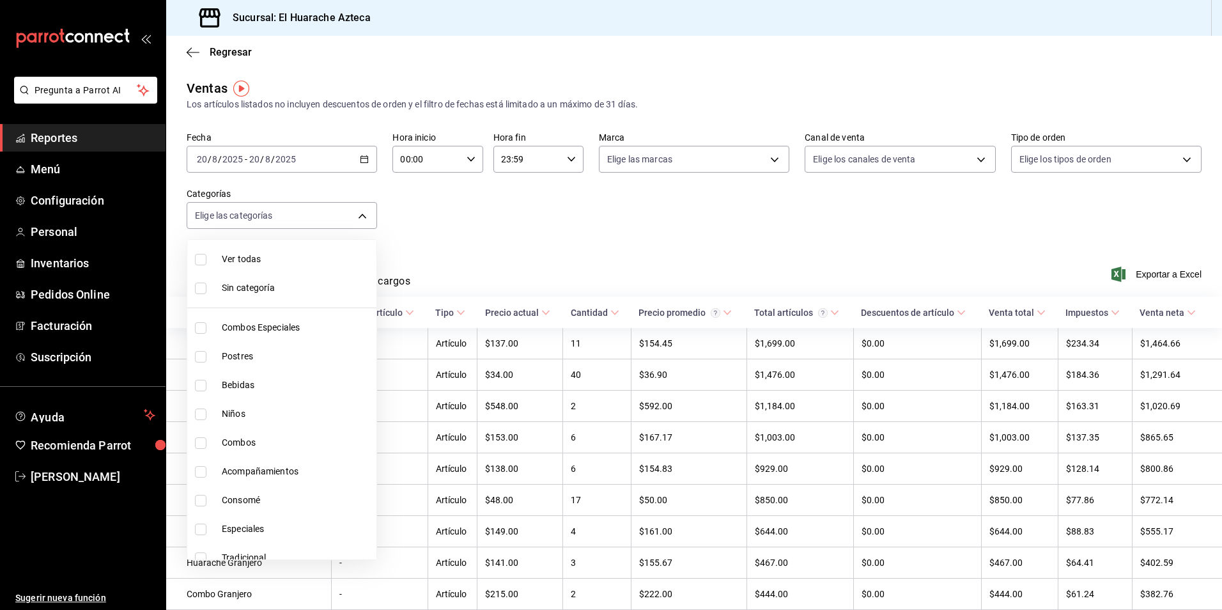
click at [513, 263] on div at bounding box center [611, 305] width 1222 height 610
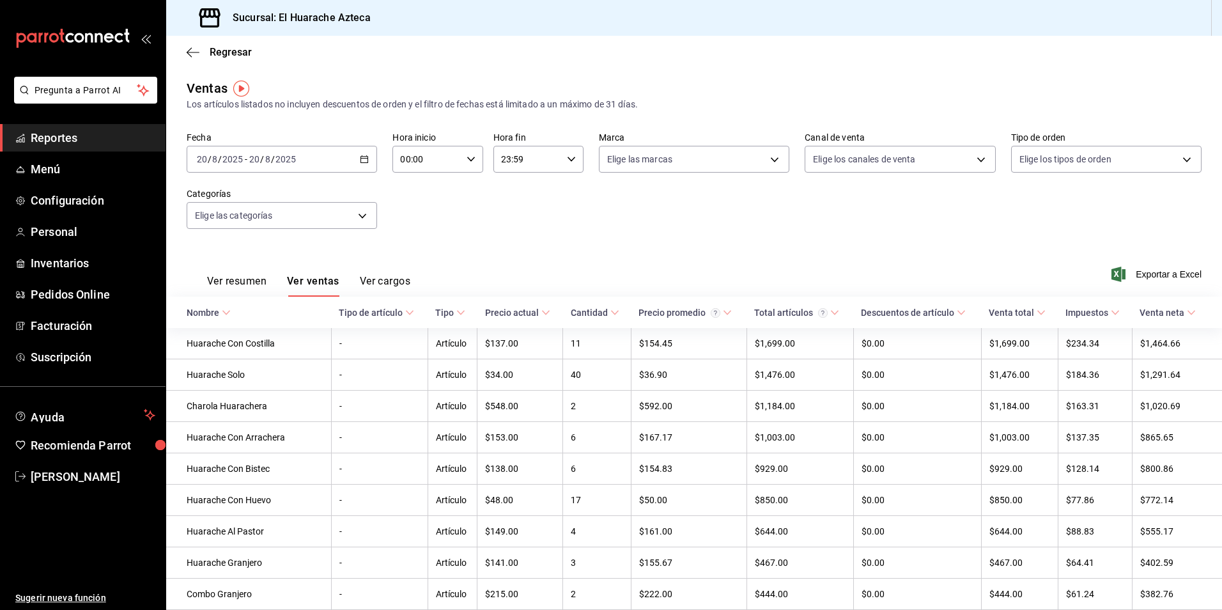
click at [389, 277] on button "Ver cargos" at bounding box center [385, 286] width 51 height 22
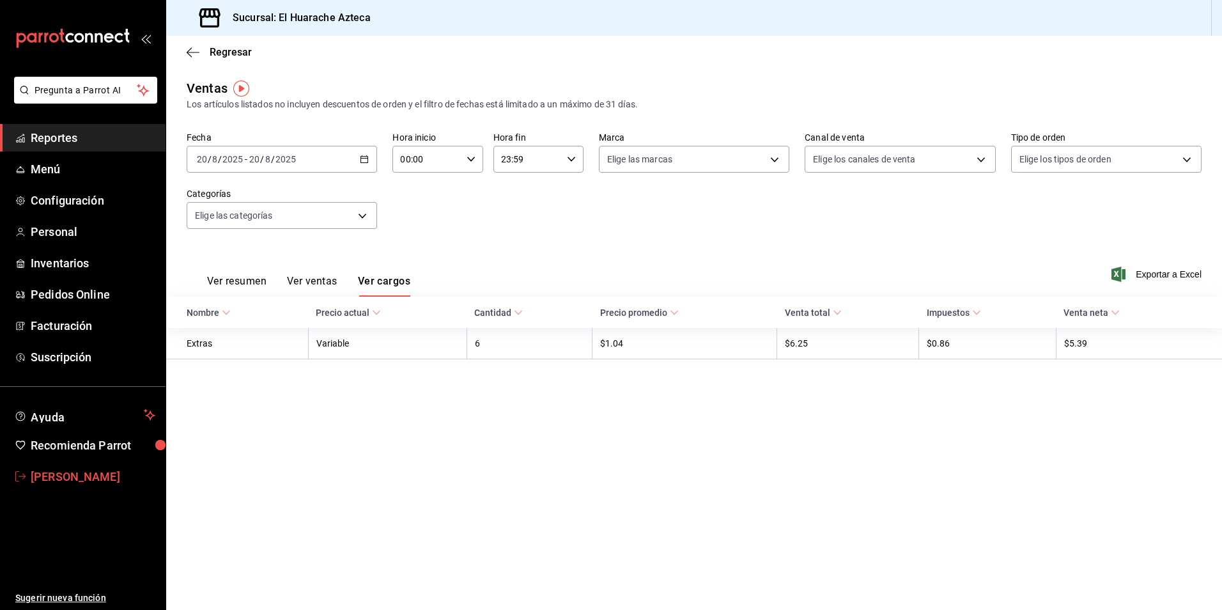
click at [52, 480] on span "[PERSON_NAME]" at bounding box center [93, 476] width 125 height 17
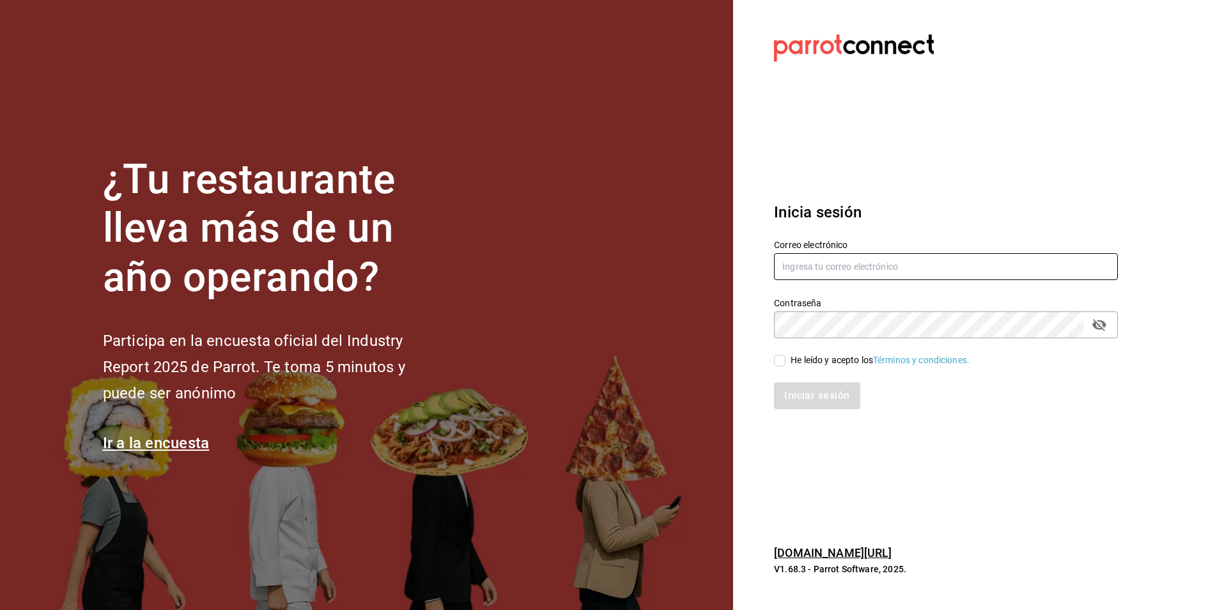
type input "[PERSON_NAME][EMAIL_ADDRESS][DOMAIN_NAME]"
